Goal: Register for event/course

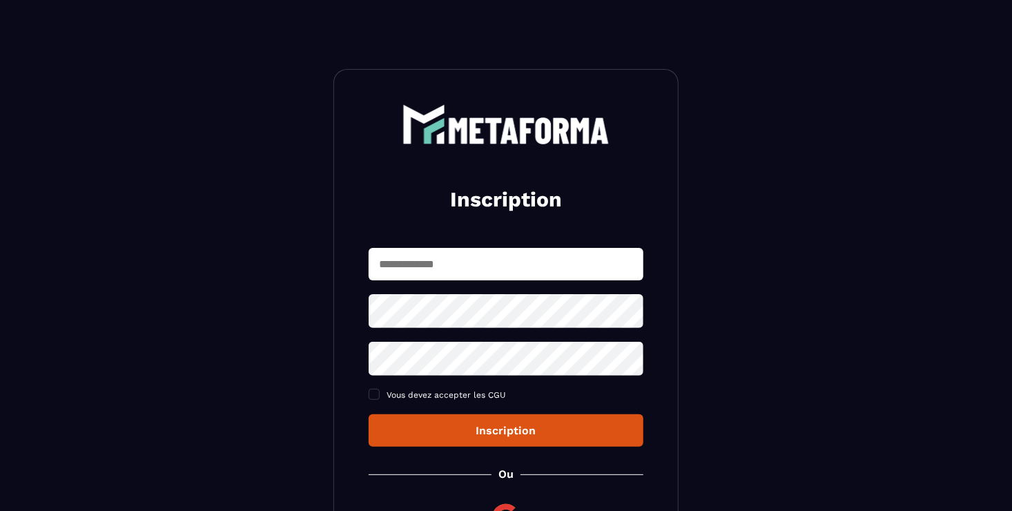
type input "**********"
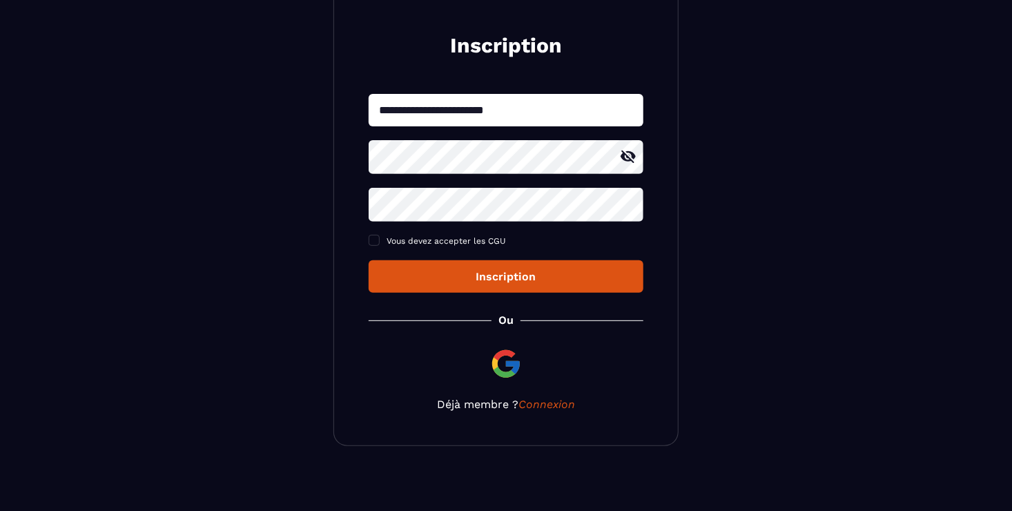
scroll to position [160, 0]
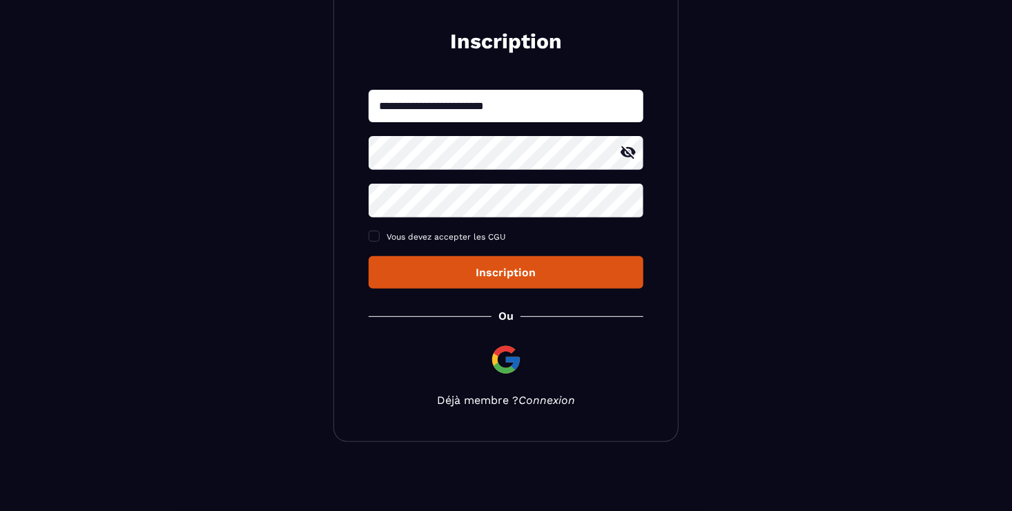
click at [550, 395] on link "Connexion" at bounding box center [547, 400] width 57 height 13
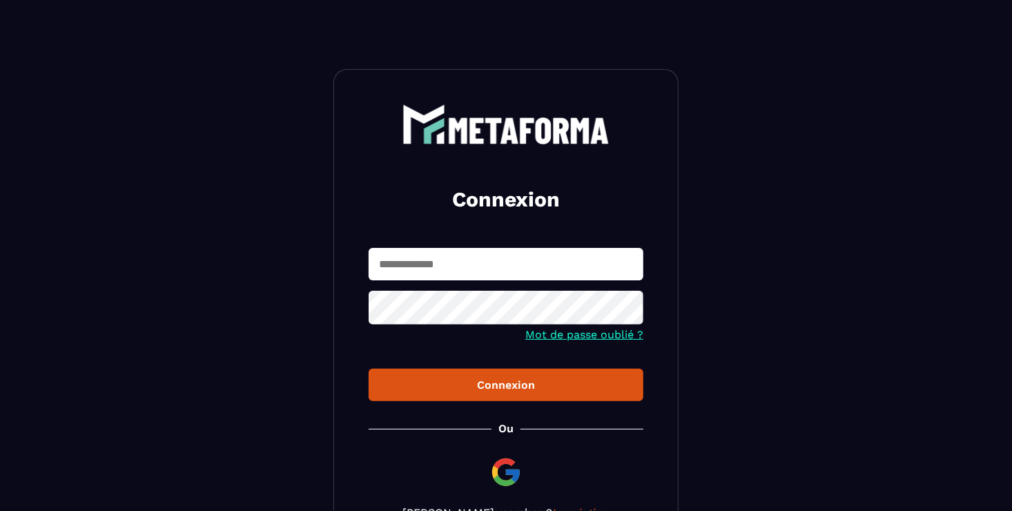
type input "**********"
click at [511, 386] on div "Connexion" at bounding box center [506, 384] width 253 height 13
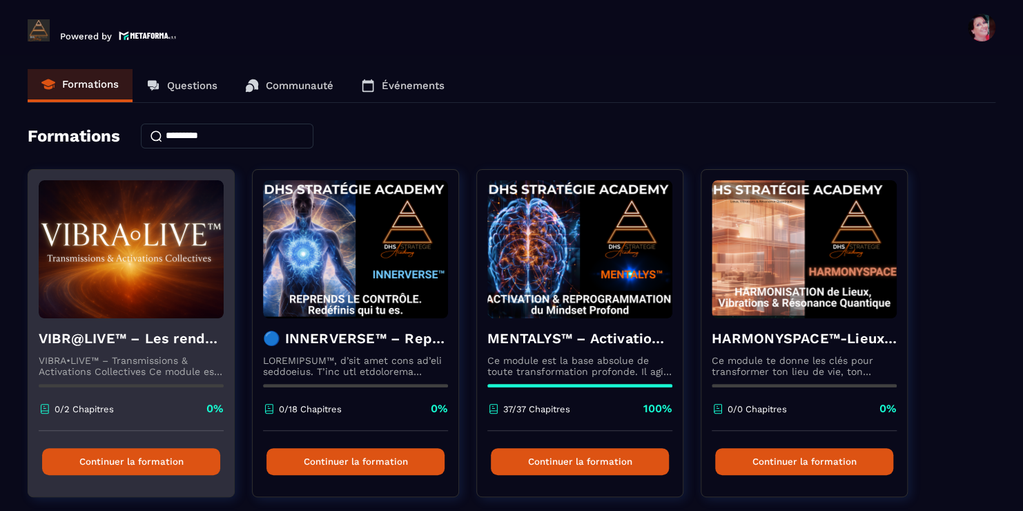
click at [148, 458] on button "Continuer la formation" at bounding box center [131, 461] width 178 height 27
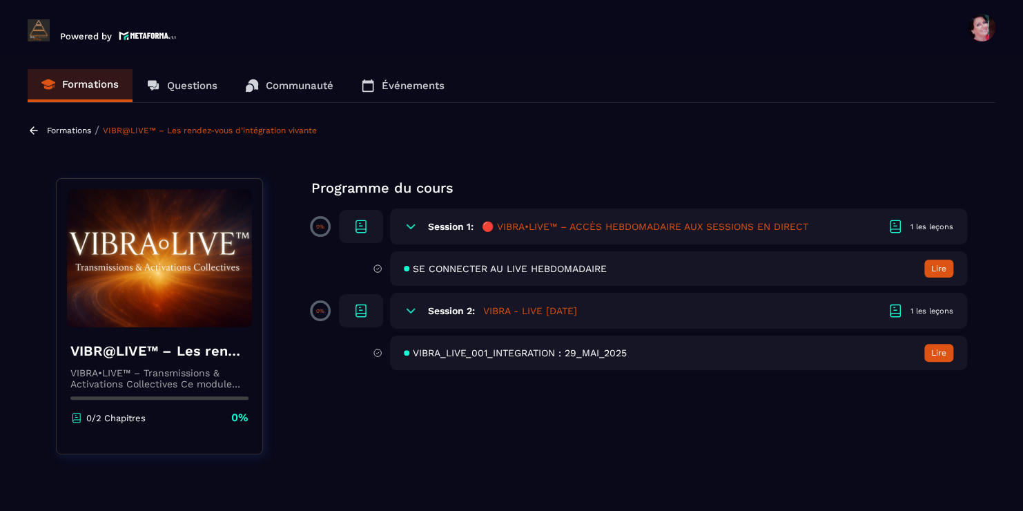
click at [404, 83] on p "Événements" at bounding box center [413, 85] width 63 height 12
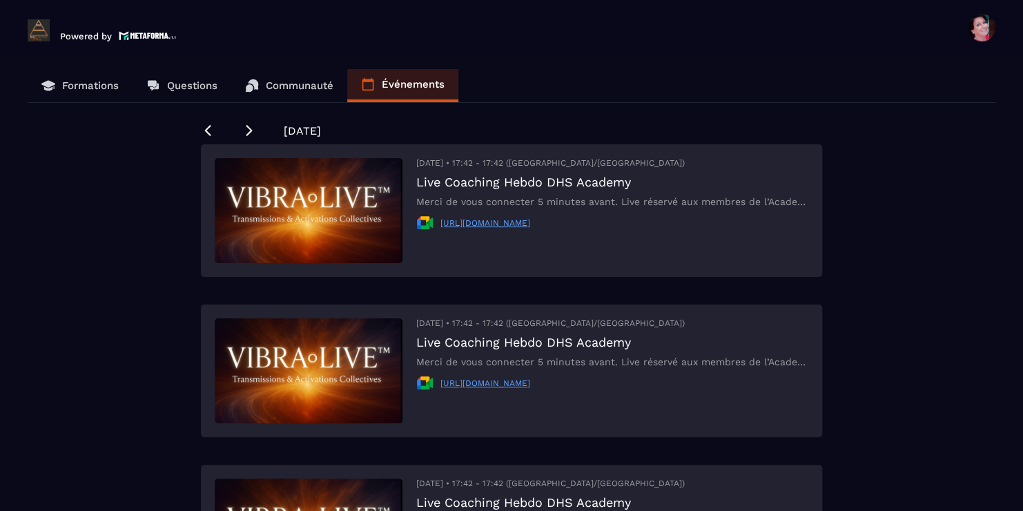
click at [1006, 191] on section "Formations Questions Communauté Événements [DATE] [DATE] • 17:42 - 17:42 ([GEOG…" at bounding box center [511, 299] width 1023 height 489
drag, startPoint x: 1018, startPoint y: 64, endPoint x: 951, endPoint y: 41, distance: 71.4
click at [951, 41] on header "Powered by [PERSON_NAME] [EMAIL_ADDRESS][DOMAIN_NAME] Formations Questions Comm…" at bounding box center [511, 27] width 1023 height 55
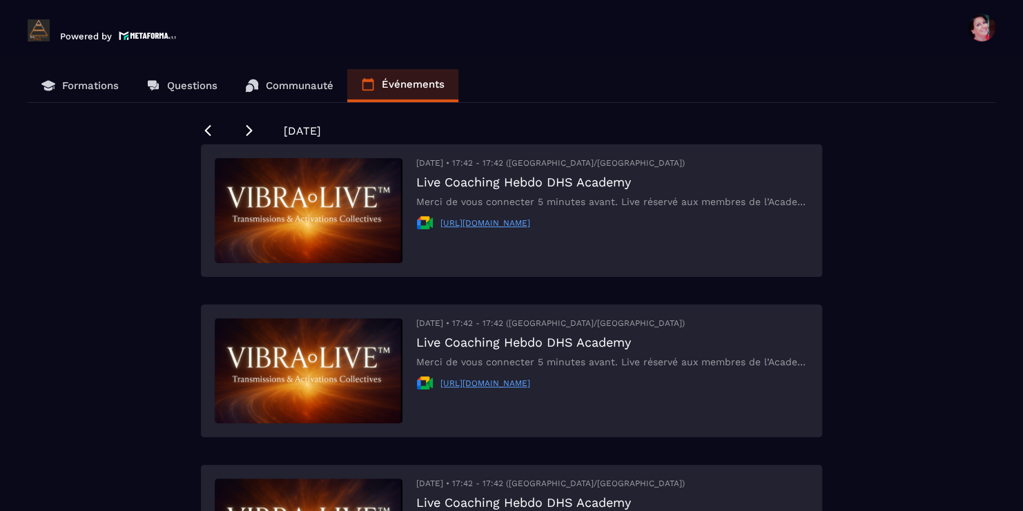
click at [448, 487] on span "[DATE] • 17:42 - 17:42 ([GEOGRAPHIC_DATA]/[GEOGRAPHIC_DATA])" at bounding box center [550, 484] width 269 height 10
drag, startPoint x: 448, startPoint y: 487, endPoint x: 862, endPoint y: 437, distance: 417.3
drag, startPoint x: 862, startPoint y: 437, endPoint x: 863, endPoint y: 464, distance: 26.9
click at [863, 464] on div "Formations Questions Communauté Événements [DATE] [DATE] • 17:42 - 17:42 ([GEOG…" at bounding box center [512, 291] width 996 height 445
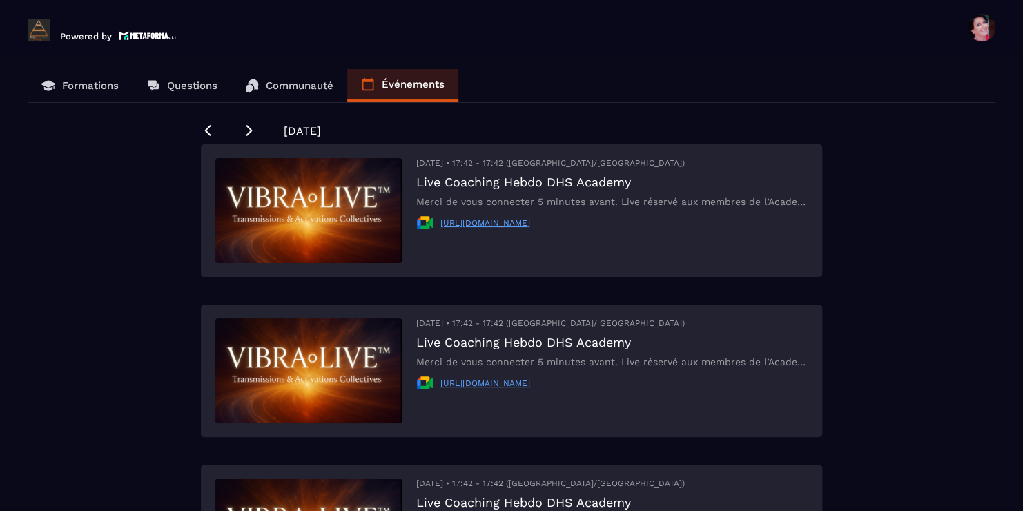
drag, startPoint x: 1018, startPoint y: 63, endPoint x: 997, endPoint y: 76, distance: 24.5
click at [997, 76] on div "Formations Questions Communauté Événements [DATE] [DATE] • 17:42 - 17:42 ([GEOG…" at bounding box center [512, 291] width 996 height 445
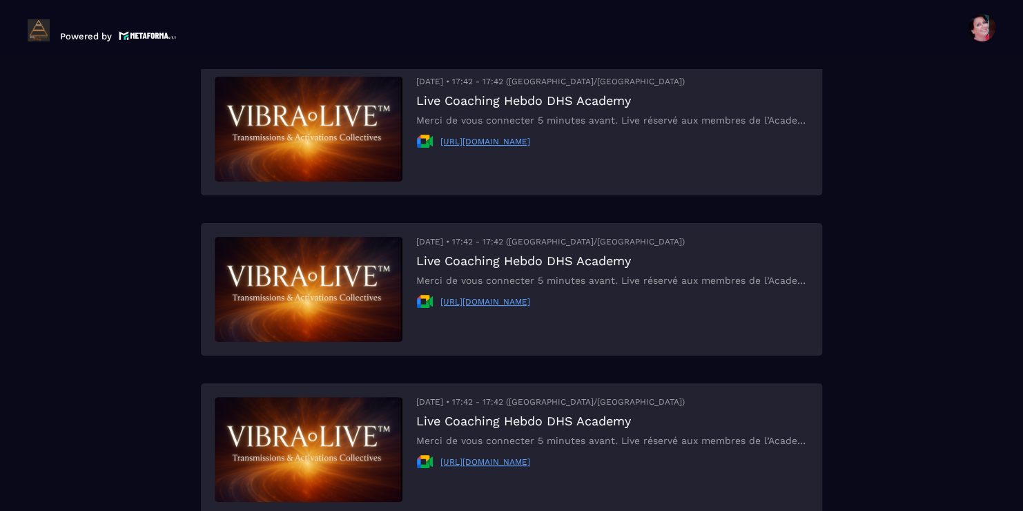
scroll to position [83, 0]
click at [514, 461] on link "[URL][DOMAIN_NAME]" at bounding box center [486, 461] width 90 height 10
